Goal: Transaction & Acquisition: Purchase product/service

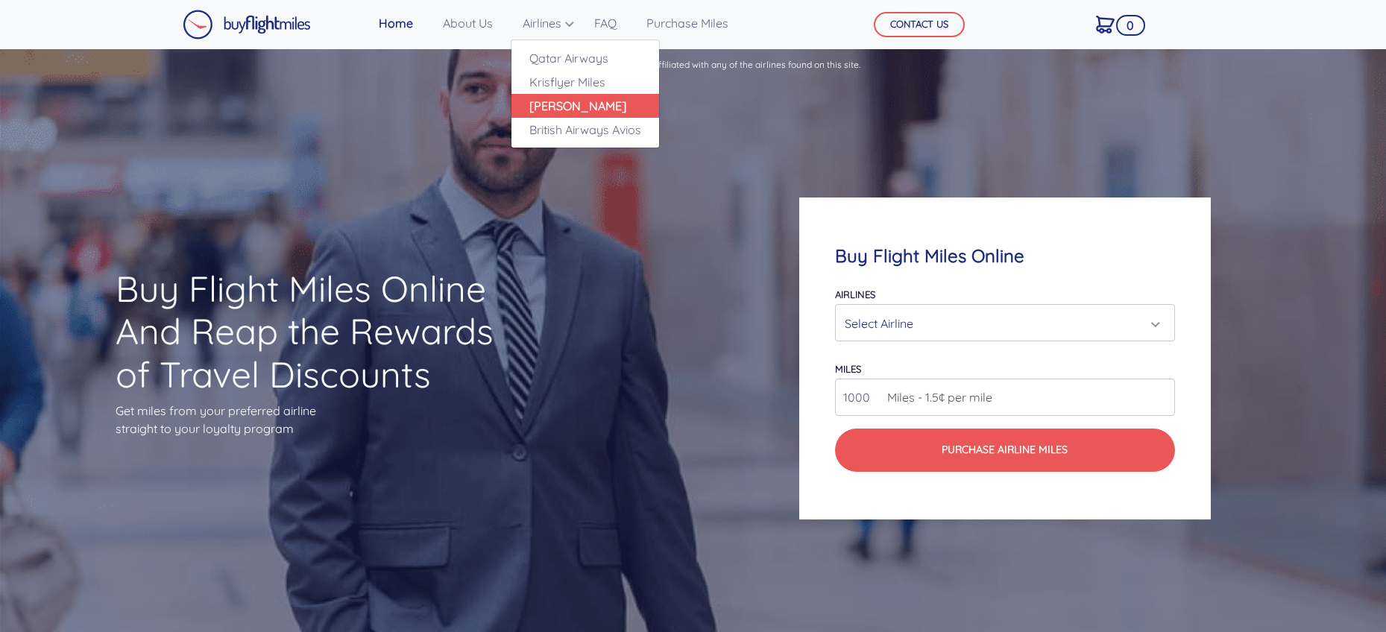
click at [579, 110] on link "[PERSON_NAME]" at bounding box center [585, 106] width 148 height 24
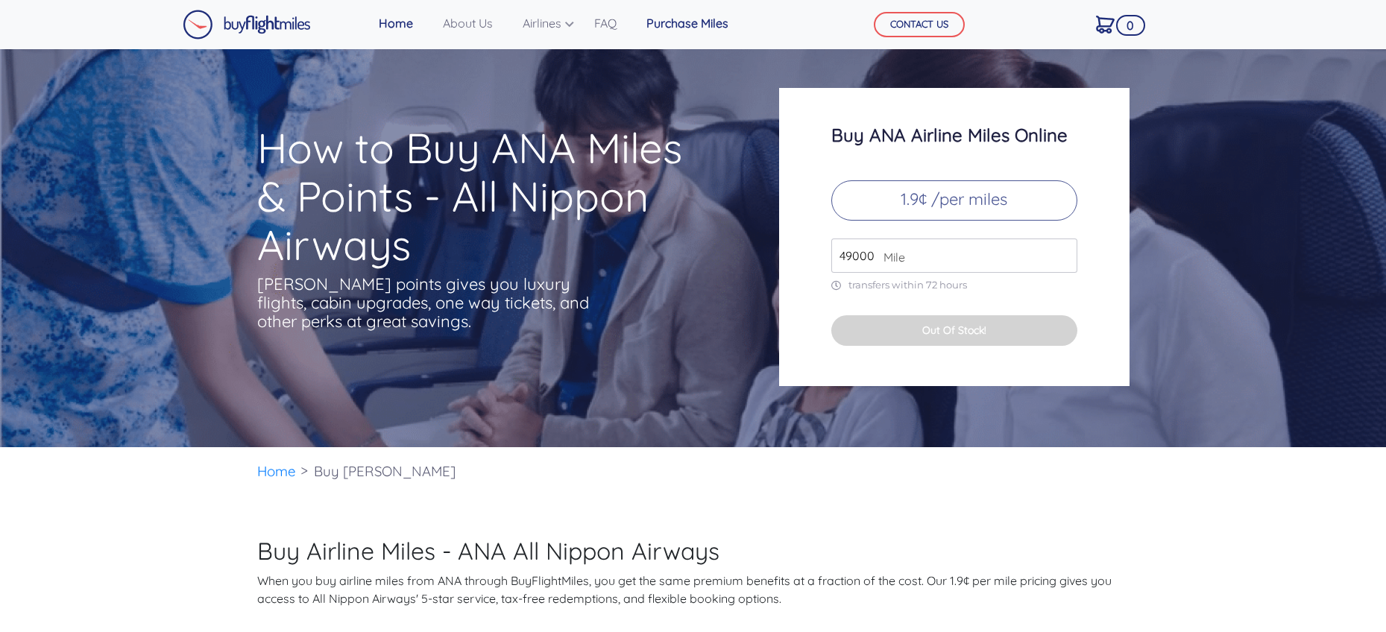
click at [678, 23] on link "Purchase Miles" at bounding box center [687, 23] width 94 height 30
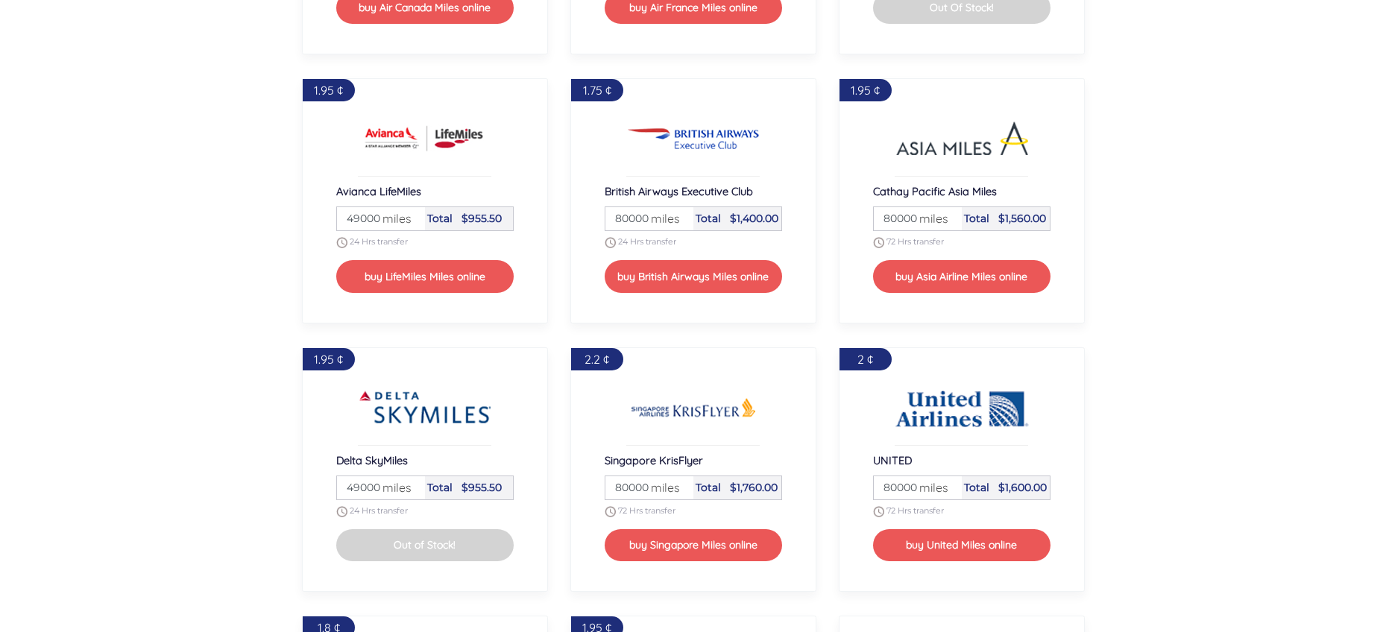
scroll to position [1550, 0]
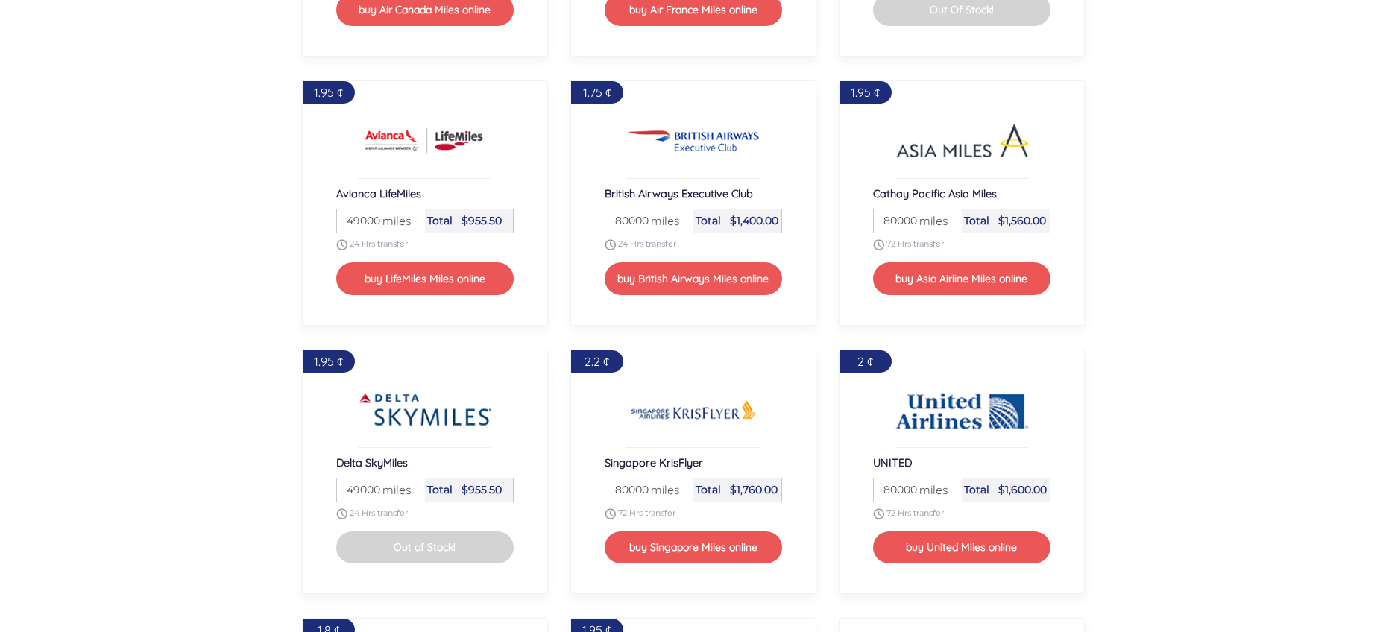
click at [386, 490] on span "miles" at bounding box center [393, 490] width 37 height 18
click at [411, 494] on input "49000" at bounding box center [381, 490] width 84 height 23
click at [410, 489] on span "miles" at bounding box center [393, 490] width 37 height 18
click at [409, 486] on span "miles" at bounding box center [393, 490] width 37 height 18
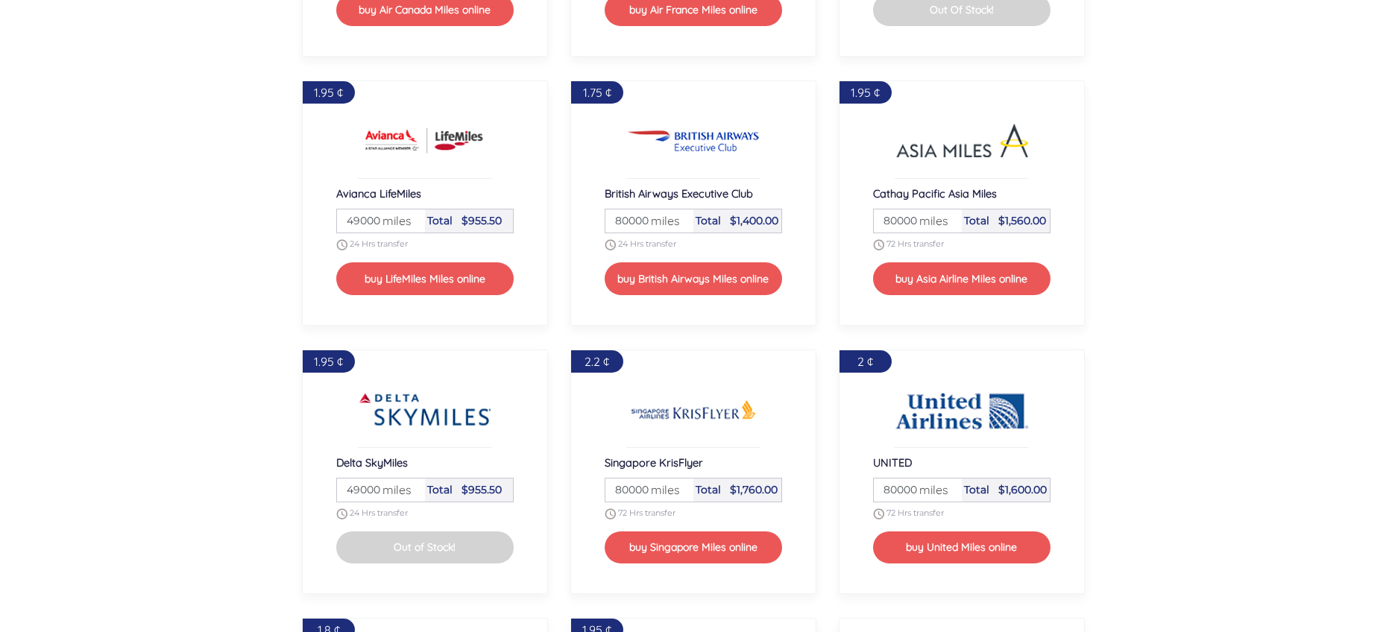
click at [463, 493] on span "$955.50" at bounding box center [482, 489] width 40 height 13
click at [412, 489] on input "50000" at bounding box center [381, 490] width 84 height 23
click at [409, 495] on span "miles" at bounding box center [393, 490] width 37 height 18
click at [411, 488] on input "51000" at bounding box center [381, 490] width 84 height 23
click at [411, 493] on input "50000" at bounding box center [381, 490] width 84 height 23
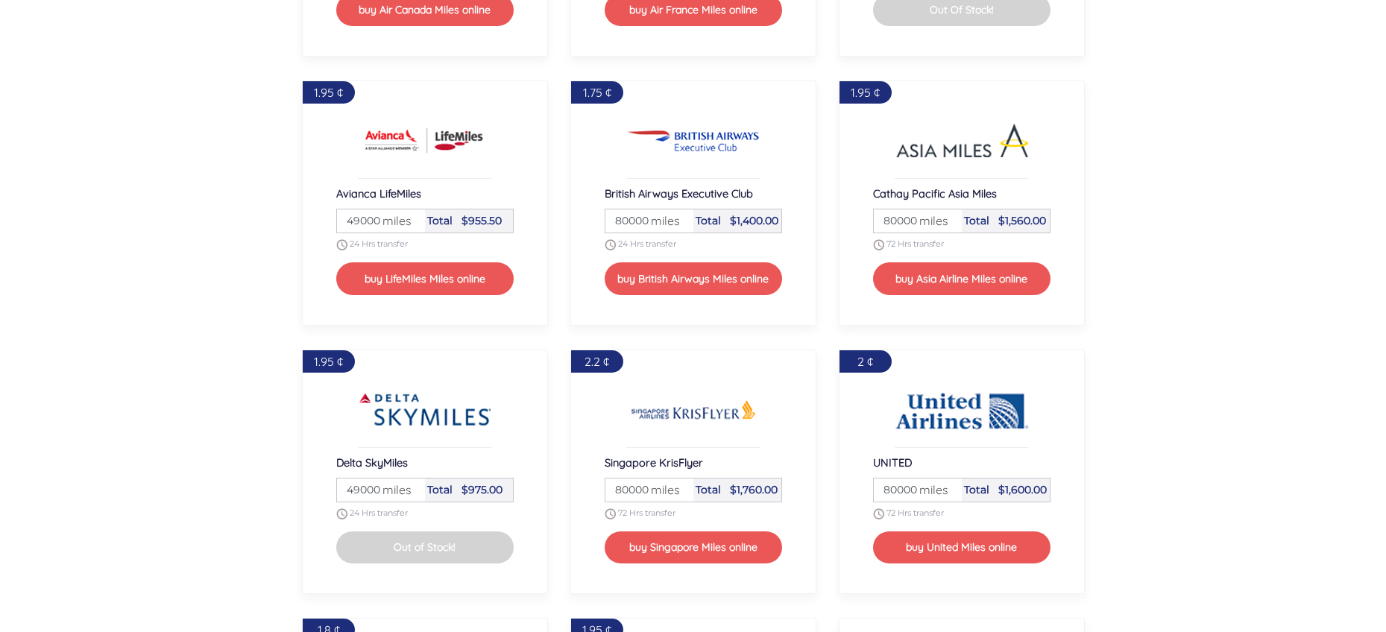
type input "49000"
click at [411, 493] on input "49000" at bounding box center [381, 490] width 84 height 23
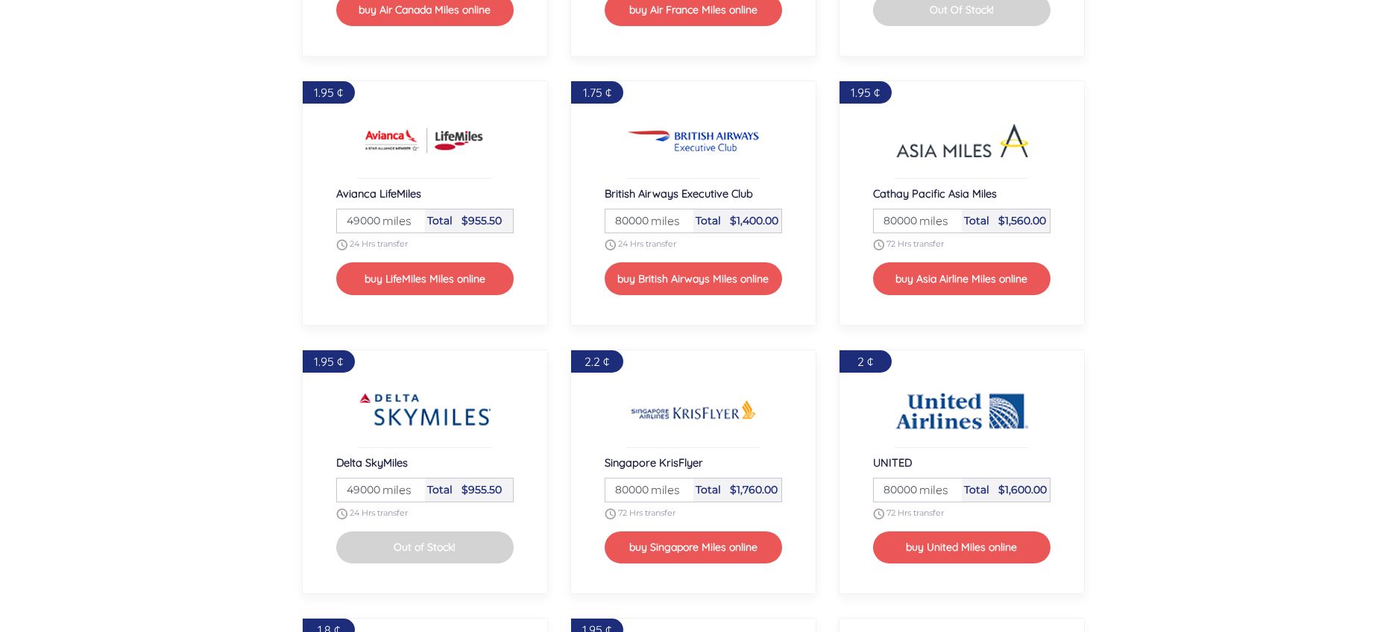
click at [412, 494] on input "49000" at bounding box center [381, 490] width 84 height 23
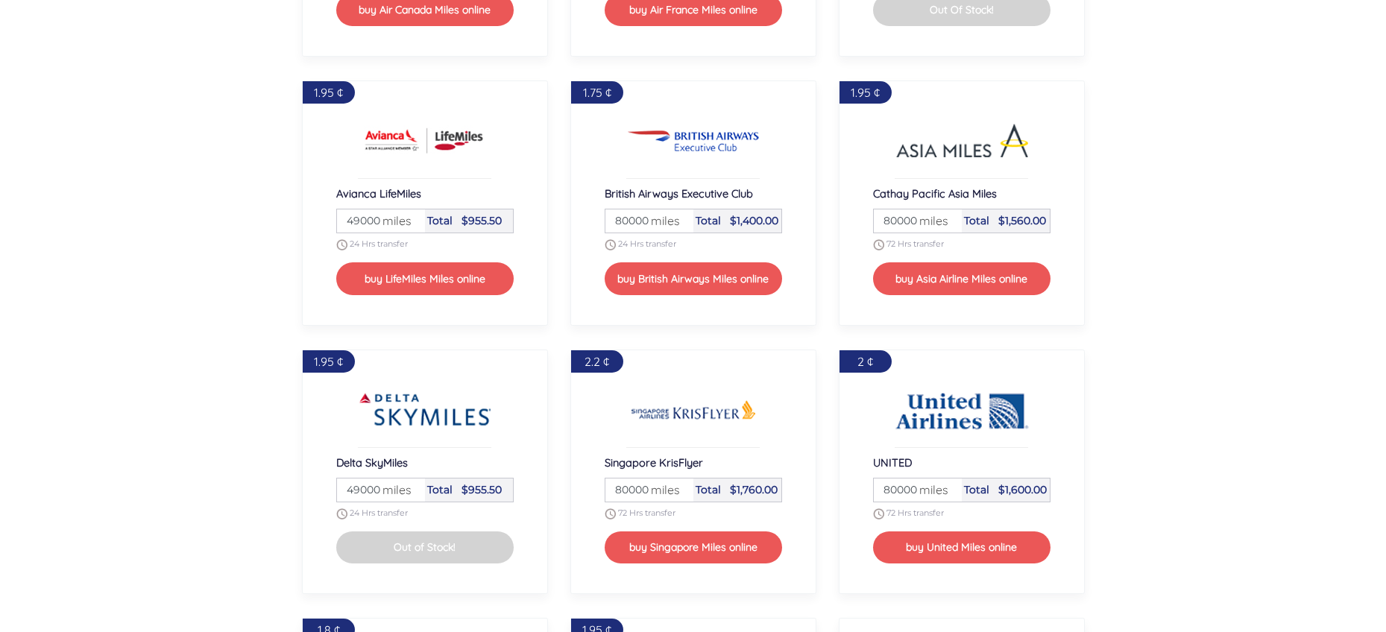
click at [412, 494] on input "49000" at bounding box center [381, 490] width 84 height 23
click at [411, 494] on input "49000" at bounding box center [381, 490] width 84 height 23
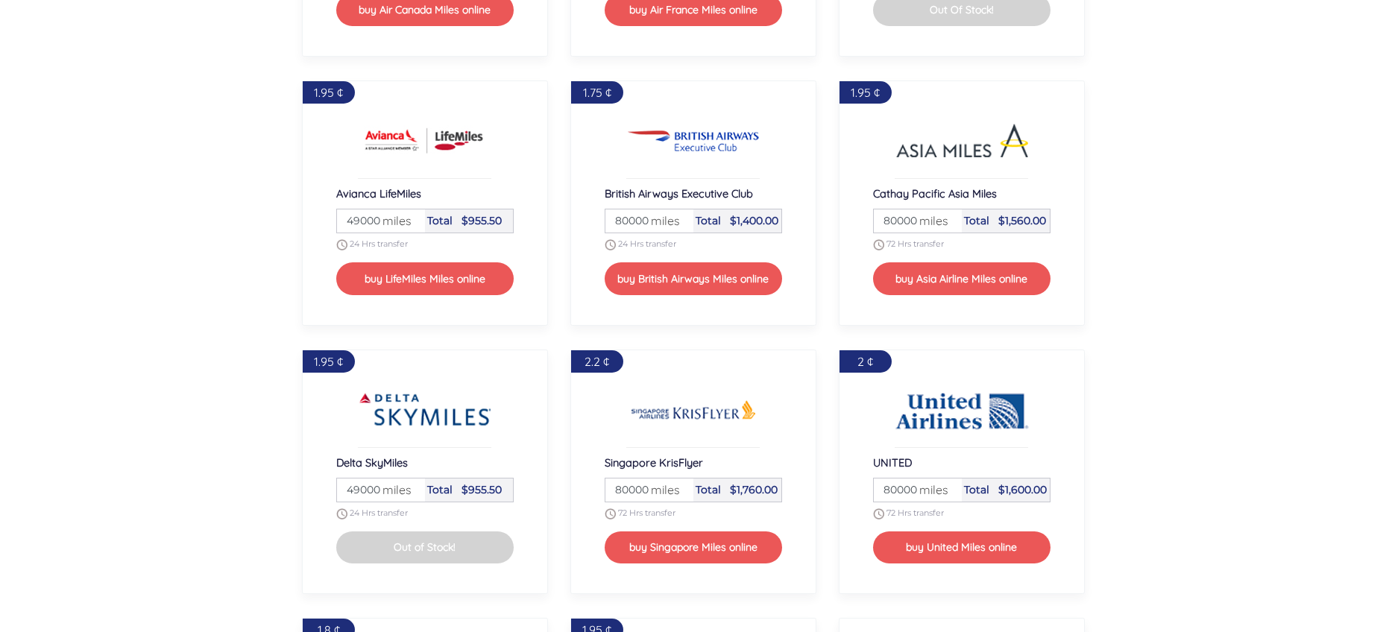
click at [411, 494] on input "49000" at bounding box center [381, 490] width 84 height 23
click at [411, 493] on input "49000" at bounding box center [381, 490] width 84 height 23
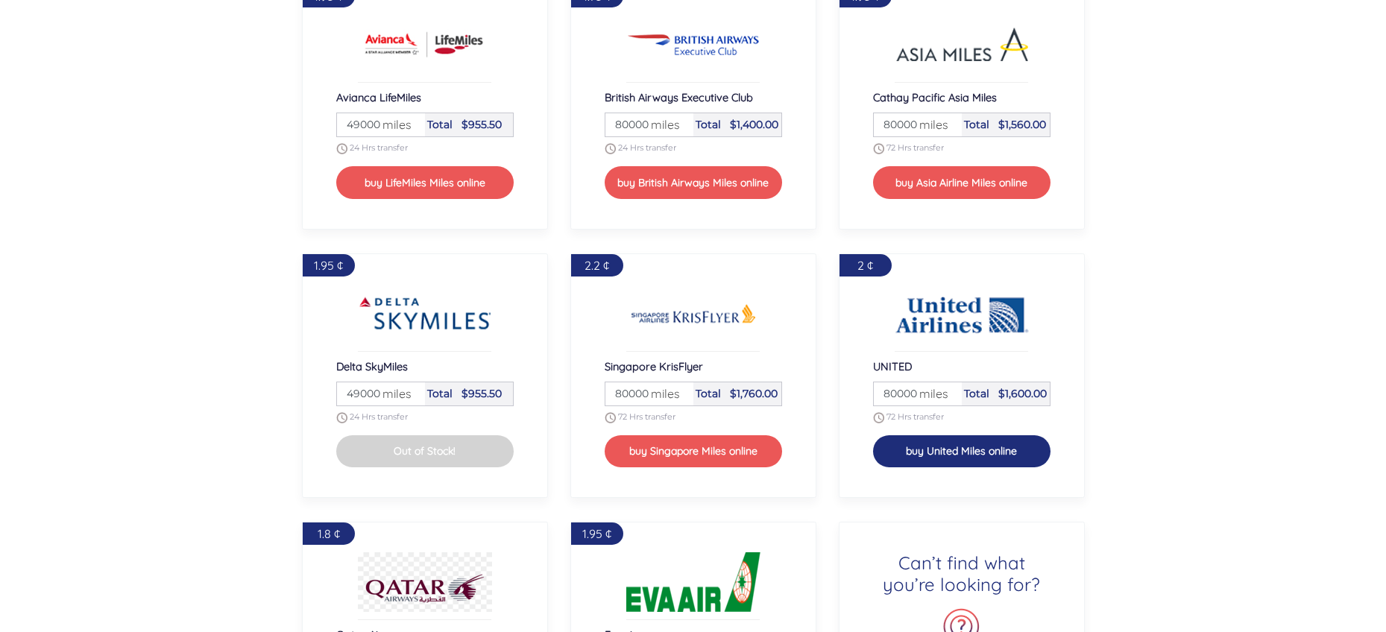
scroll to position [1640, 0]
